Goal: Find specific page/section: Find specific page/section

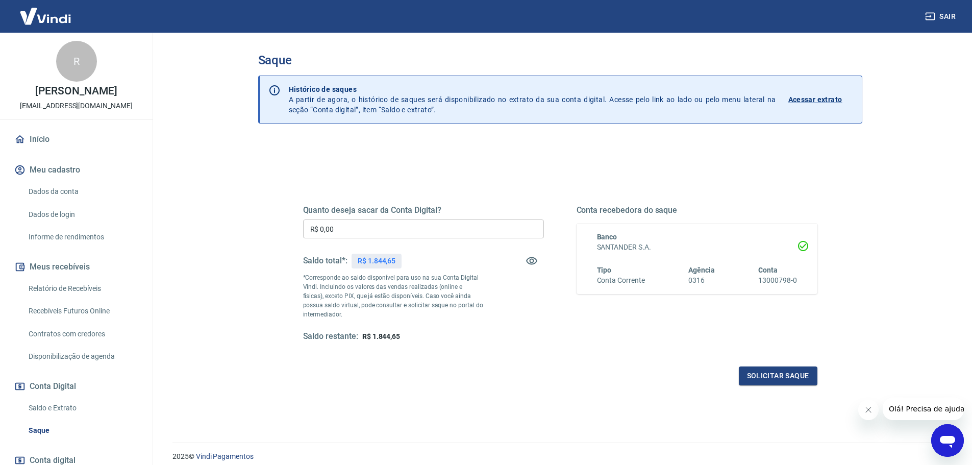
click at [49, 299] on link "Relatório de Recebíveis" at bounding box center [82, 288] width 116 height 21
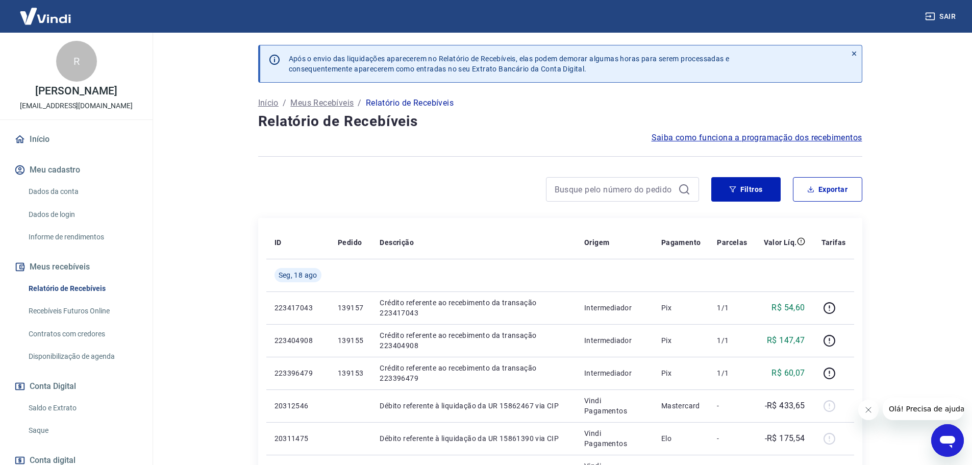
click at [30, 148] on link "Início" at bounding box center [76, 139] width 128 height 22
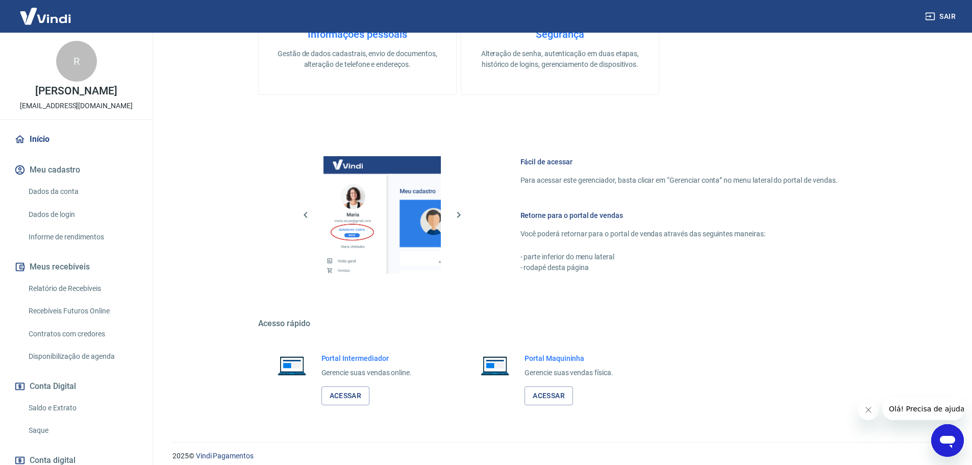
scroll to position [331, 0]
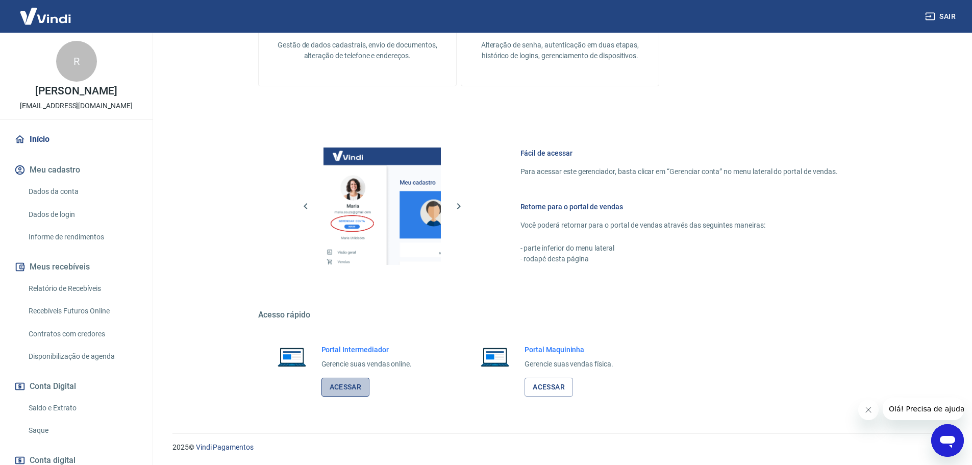
click at [336, 385] on link "Acessar" at bounding box center [345, 387] width 48 height 19
